Goal: Information Seeking & Learning: Learn about a topic

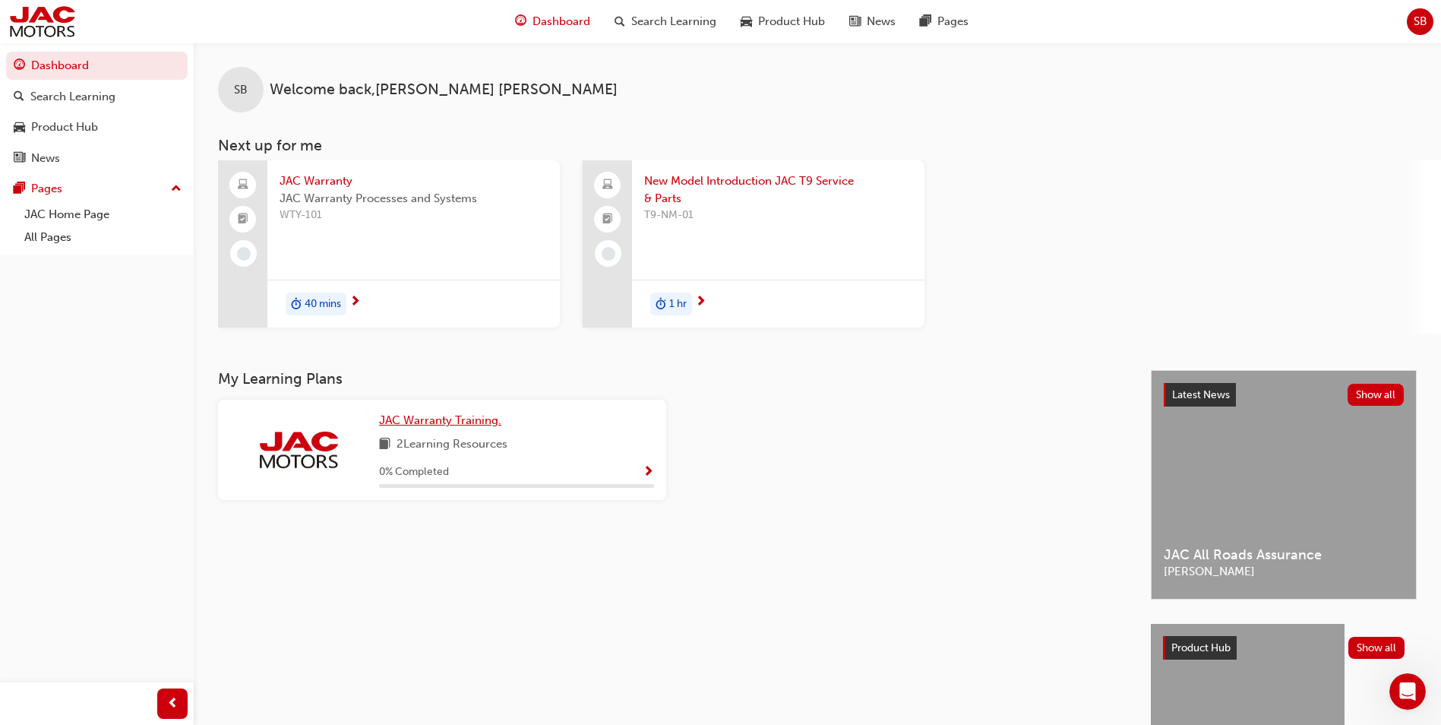
click at [422, 418] on span "JAC Warranty Training." at bounding box center [440, 420] width 122 height 14
